Goal: Task Accomplishment & Management: Manage account settings

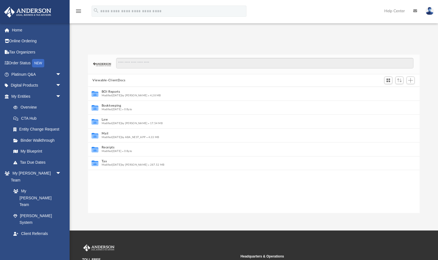
scroll to position [0, 0]
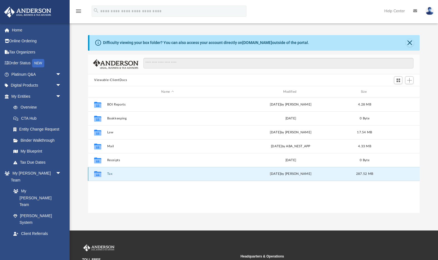
click at [109, 175] on button "Tax" at bounding box center [167, 174] width 121 height 4
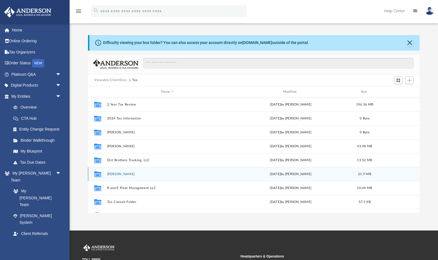
click at [111, 178] on div "Collaborated Folder [PERSON_NAME] [DATE] by [PERSON_NAME] 21.9 MB" at bounding box center [253, 174] width 331 height 14
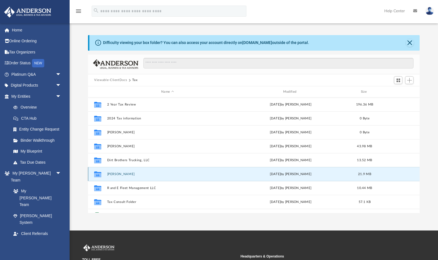
click at [112, 175] on button "[PERSON_NAME]" at bounding box center [167, 174] width 121 height 4
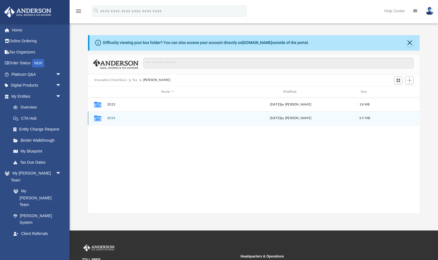
click at [110, 120] on button "2024" at bounding box center [167, 119] width 121 height 4
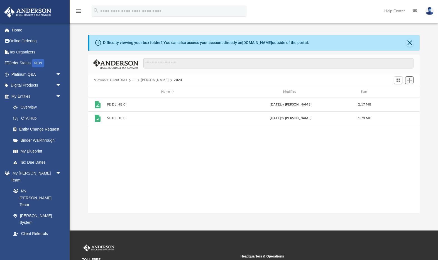
click at [410, 82] on span "Add" at bounding box center [409, 80] width 5 height 5
click at [408, 92] on li "Upload" at bounding box center [401, 92] width 18 height 6
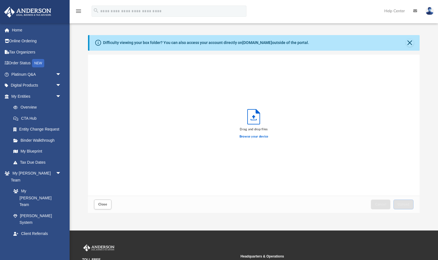
scroll to position [141, 331]
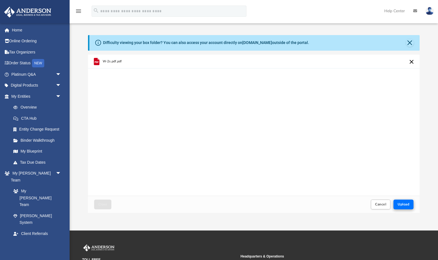
click at [409, 205] on div "Close Cancel Upload" at bounding box center [253, 204] width 331 height 17
click at [409, 205] on button "Upload" at bounding box center [403, 205] width 20 height 10
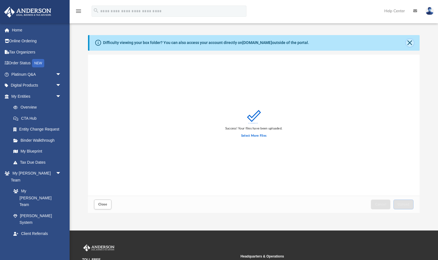
click at [413, 44] on button "Close" at bounding box center [410, 43] width 8 height 8
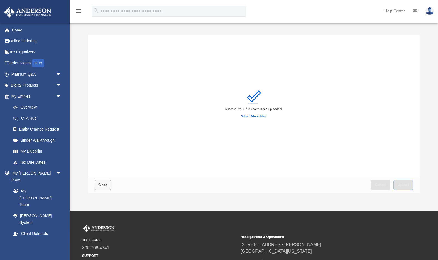
click at [101, 185] on span "Close" at bounding box center [102, 184] width 9 height 3
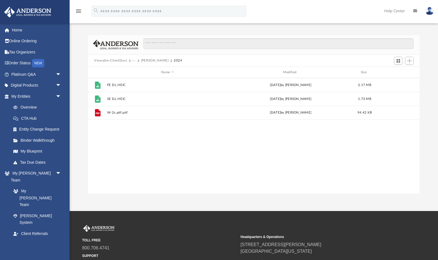
click at [132, 60] on button "···" at bounding box center [134, 60] width 4 height 5
click at [134, 68] on ul "Tax" at bounding box center [138, 71] width 12 height 15
click at [137, 72] on li "Tax" at bounding box center [137, 71] width 5 height 6
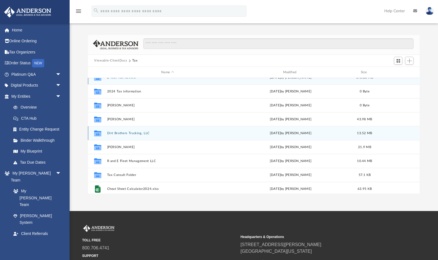
scroll to position [8, 0]
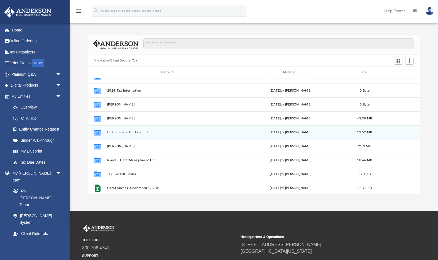
click at [144, 131] on button "Dirt Brothers Trucking, LLC" at bounding box center [167, 133] width 121 height 4
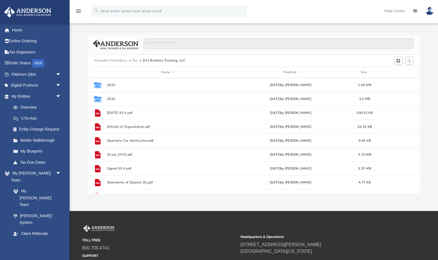
scroll to position [52, 0]
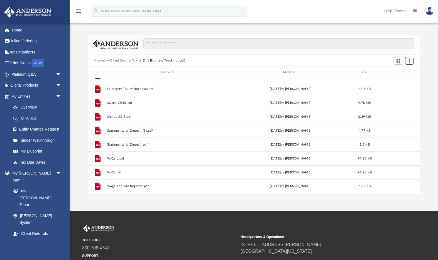
click at [409, 62] on span "Add" at bounding box center [409, 60] width 5 height 5
click at [398, 73] on li "Upload" at bounding box center [401, 72] width 18 height 6
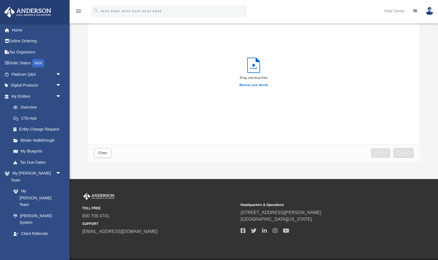
scroll to position [0, 0]
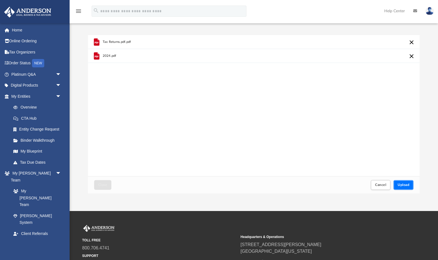
click at [404, 186] on span "Upload" at bounding box center [403, 184] width 12 height 3
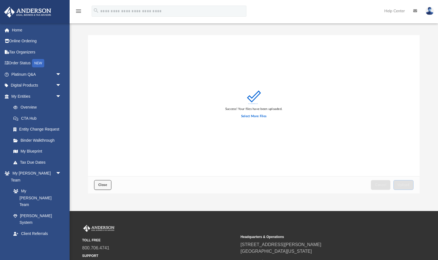
click at [105, 188] on button "Close" at bounding box center [102, 185] width 17 height 10
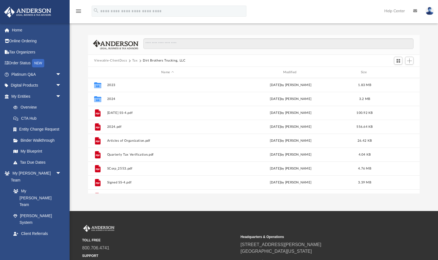
click at [136, 61] on button "Tax" at bounding box center [135, 60] width 6 height 5
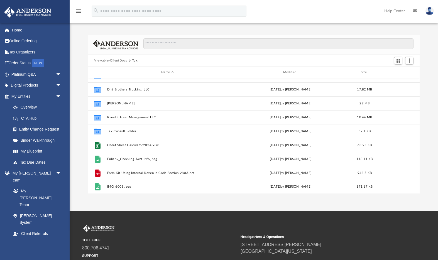
scroll to position [52, 0]
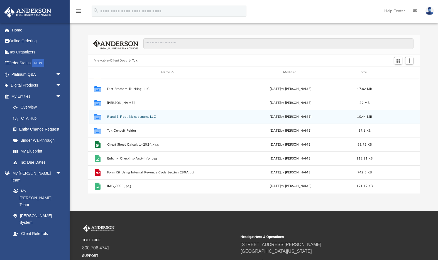
click at [140, 119] on div "Collaborated Folder R and E Fleet Management LLC [DATE] by [PERSON_NAME] 10.44 …" at bounding box center [253, 117] width 331 height 14
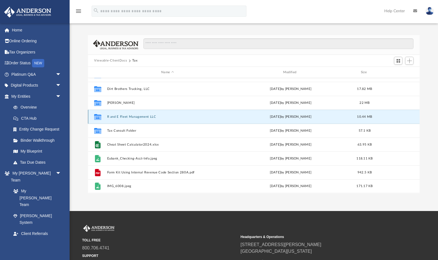
click at [139, 117] on button "R and E Fleet Management LLC" at bounding box center [167, 117] width 121 height 4
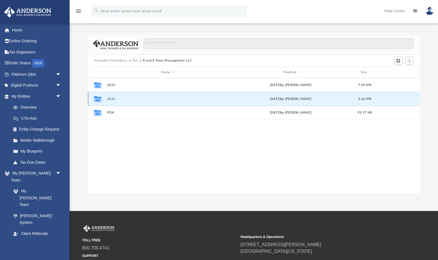
scroll to position [1, 0]
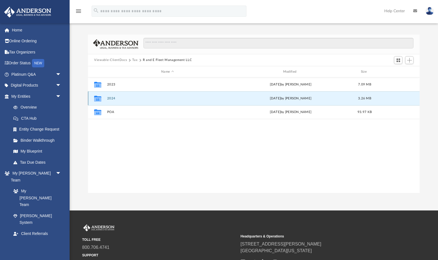
click at [136, 100] on button "2024" at bounding box center [167, 99] width 121 height 4
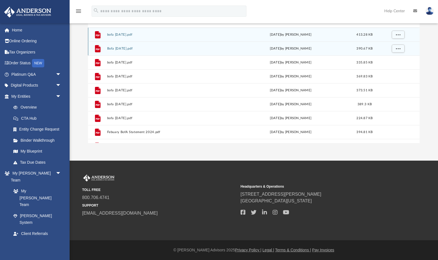
scroll to position [0, 0]
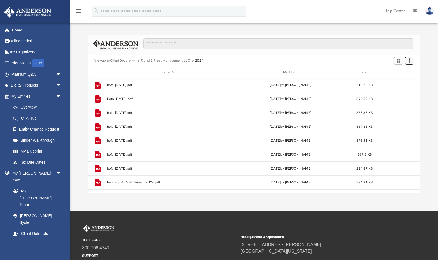
click at [412, 62] on button "Add" at bounding box center [409, 61] width 8 height 8
click at [398, 72] on li "Upload" at bounding box center [401, 72] width 18 height 6
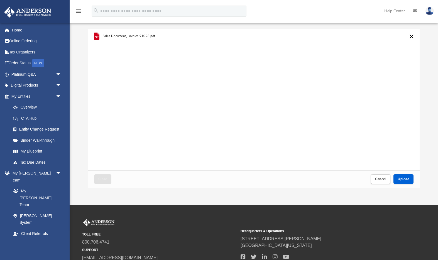
scroll to position [6, 0]
click at [401, 181] on span "Upload" at bounding box center [403, 179] width 12 height 3
